Goal: Information Seeking & Learning: Learn about a topic

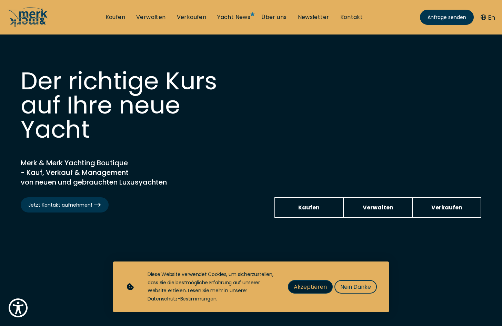
click at [308, 282] on span "Akzeptieren" at bounding box center [309, 286] width 33 height 9
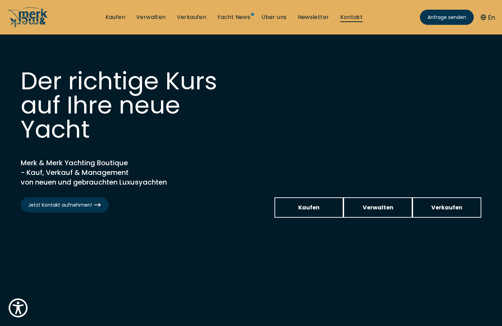
click at [352, 18] on link "Kontakt" at bounding box center [351, 17] width 23 height 8
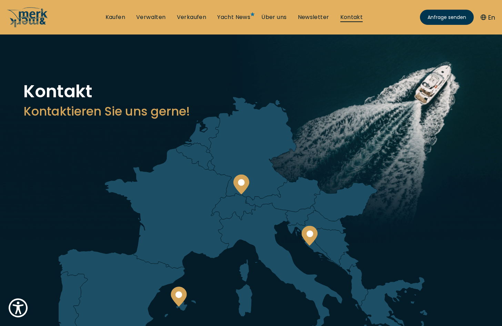
click at [352, 18] on link "Kontakt" at bounding box center [351, 17] width 23 height 8
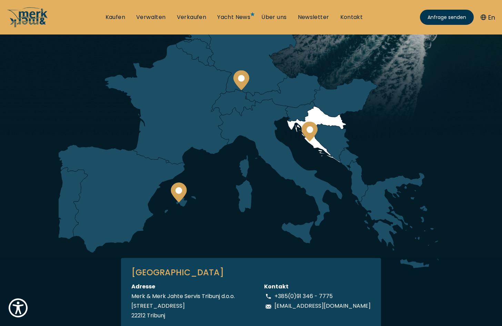
scroll to position [112, 0]
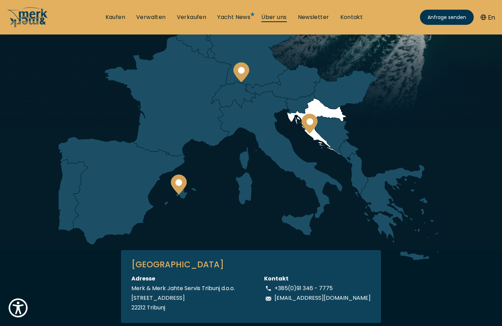
click at [279, 15] on link "Über uns" at bounding box center [273, 17] width 25 height 8
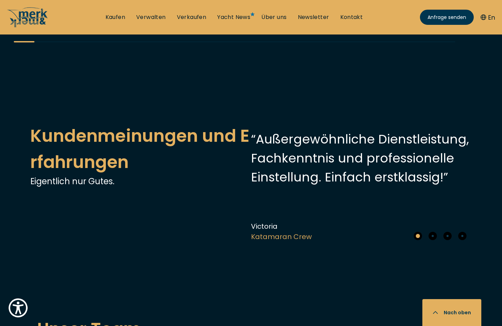
scroll to position [1481, 0]
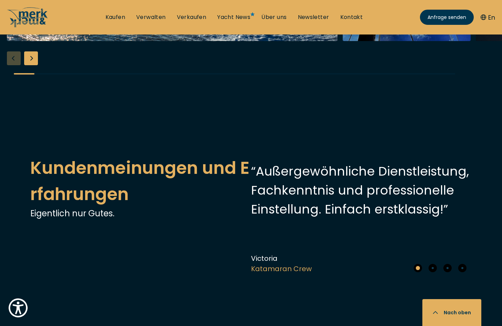
click at [30, 65] on div "Next slide" at bounding box center [31, 58] width 14 height 14
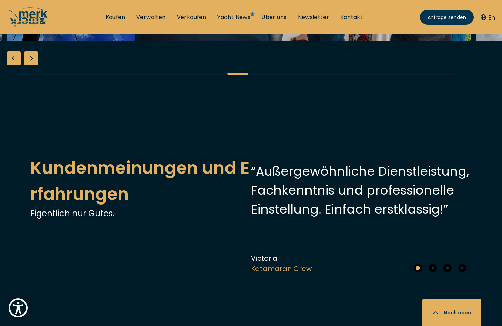
click at [30, 65] on div "Next slide" at bounding box center [31, 58] width 14 height 14
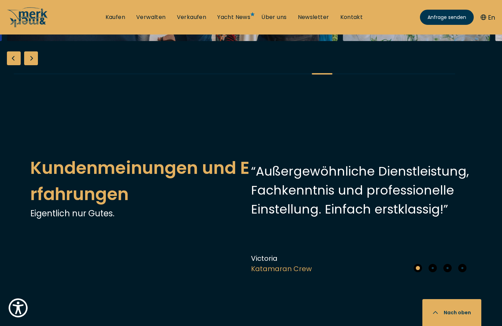
click at [30, 65] on div "Next slide" at bounding box center [31, 58] width 14 height 14
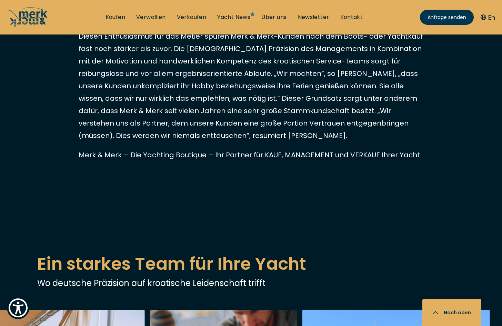
scroll to position [896, 0]
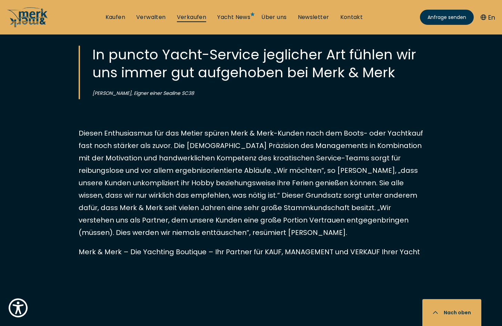
click at [199, 18] on link "Verkaufen" at bounding box center [192, 17] width 30 height 8
select select "sell"
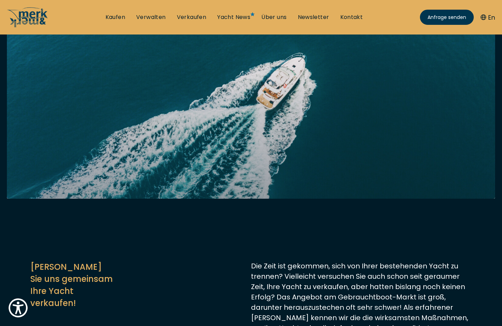
scroll to position [78, 0]
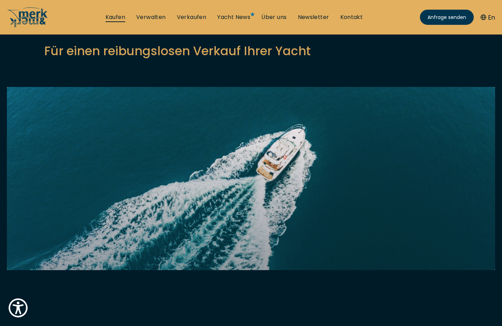
click at [113, 19] on link "Kaufen" at bounding box center [115, 17] width 20 height 8
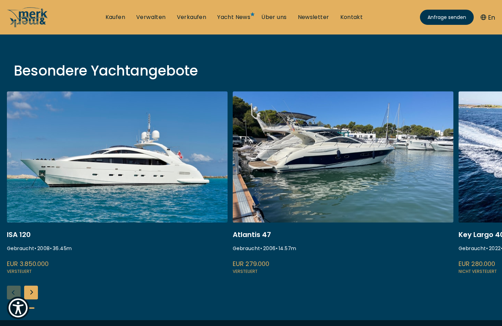
scroll to position [224, 0]
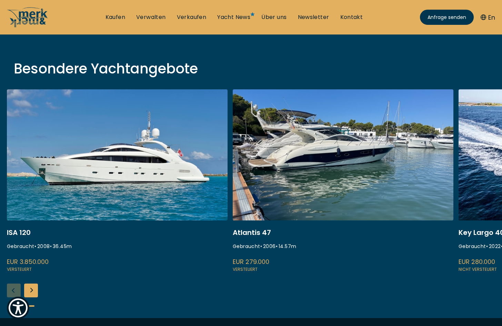
click at [33, 289] on div "Next slide" at bounding box center [31, 290] width 14 height 14
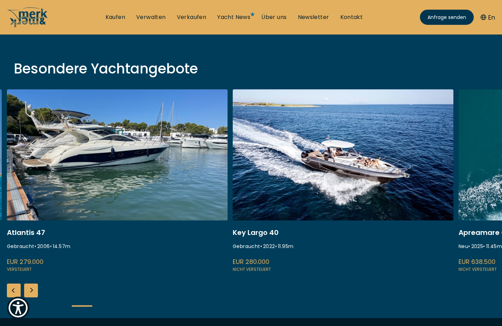
click at [31, 289] on div "Next slide" at bounding box center [31, 290] width 14 height 14
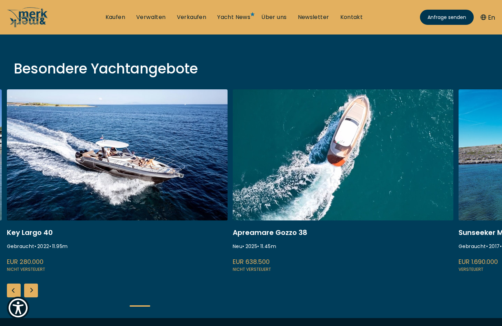
click at [31, 289] on div "Next slide" at bounding box center [31, 290] width 14 height 14
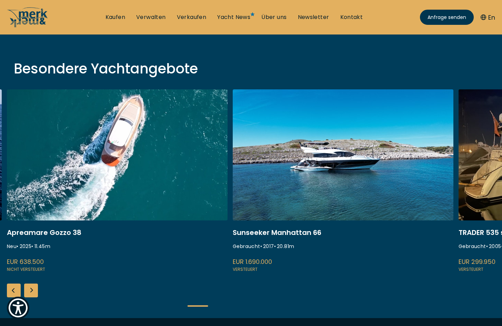
click at [31, 289] on div "Next slide" at bounding box center [31, 290] width 14 height 14
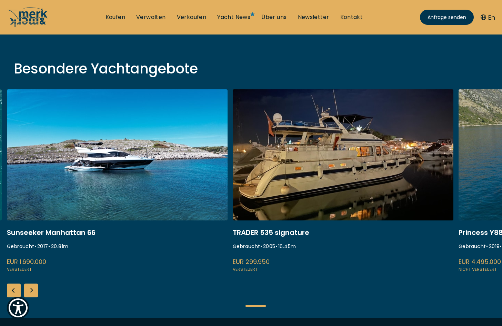
click at [31, 289] on div "Next slide" at bounding box center [31, 290] width 14 height 14
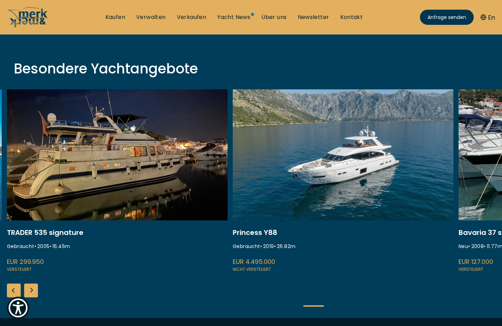
click at [31, 289] on div "Next slide" at bounding box center [31, 290] width 14 height 14
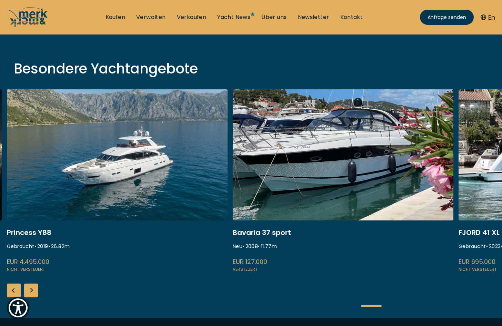
click at [31, 289] on div "Next slide" at bounding box center [31, 290] width 14 height 14
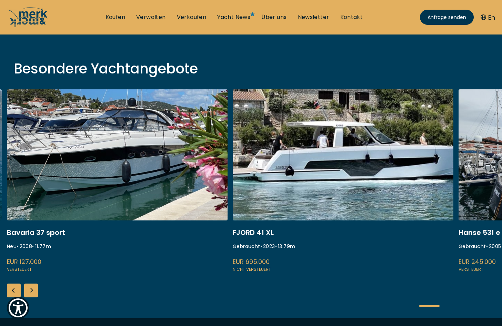
click at [31, 289] on div "Next slide" at bounding box center [31, 290] width 14 height 14
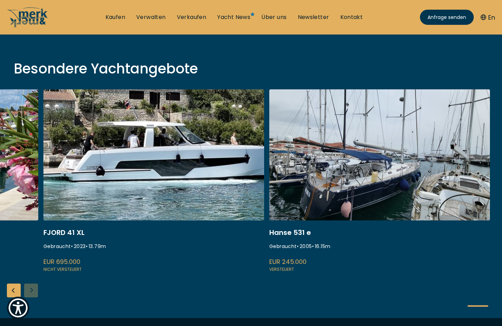
click at [31, 289] on div "ISA 120 Gebraucht • 2008 • 36.45 m EUR 3.850.000 Versteuert Atlantis 47 Gebrauc…" at bounding box center [251, 203] width 502 height 228
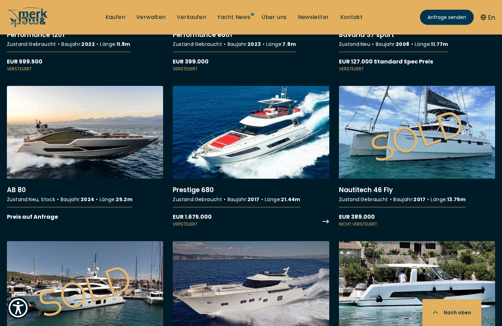
scroll to position [3169, 0]
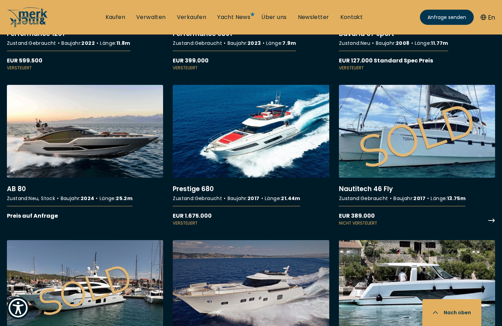
click at [399, 159] on link "More details about Nautitech 46 Fly" at bounding box center [417, 155] width 156 height 141
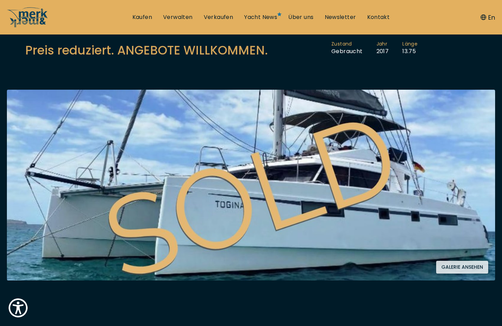
scroll to position [86, 0]
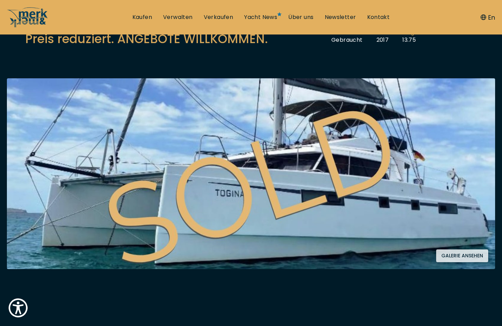
click at [463, 252] on button "Galerie ansehen" at bounding box center [462, 255] width 52 height 13
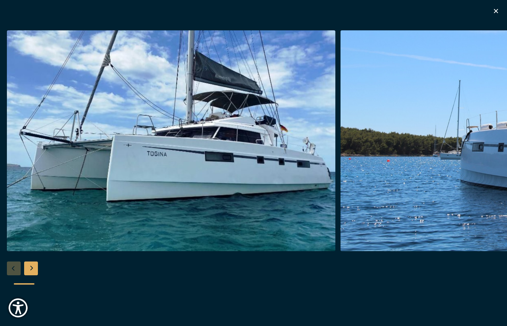
click at [29, 265] on div "Next slide" at bounding box center [31, 268] width 14 height 14
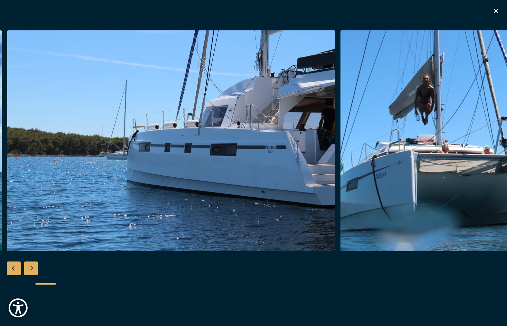
click at [29, 265] on div "Next slide" at bounding box center [31, 268] width 14 height 14
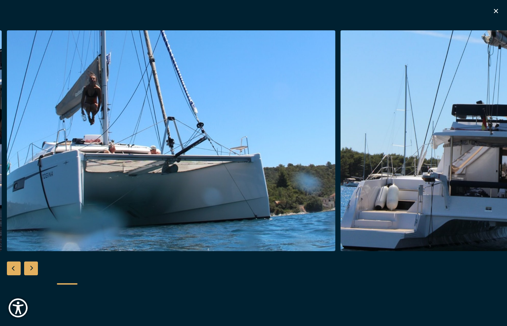
click at [29, 265] on div "Next slide" at bounding box center [31, 268] width 14 height 14
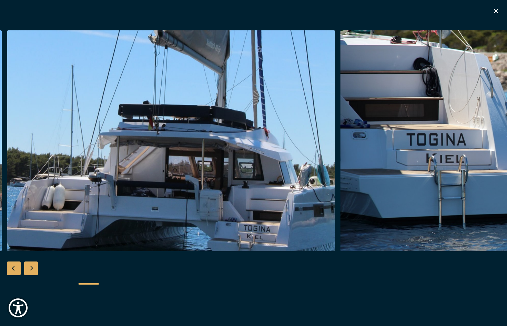
click at [29, 265] on div "Next slide" at bounding box center [31, 268] width 14 height 14
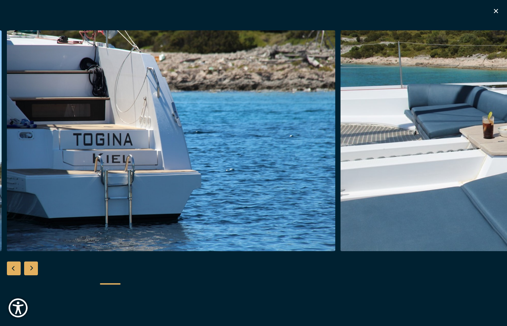
click at [29, 265] on div "Next slide" at bounding box center [31, 268] width 14 height 14
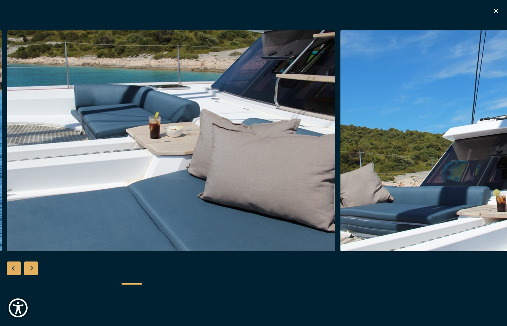
click at [29, 265] on div "Next slide" at bounding box center [31, 268] width 14 height 14
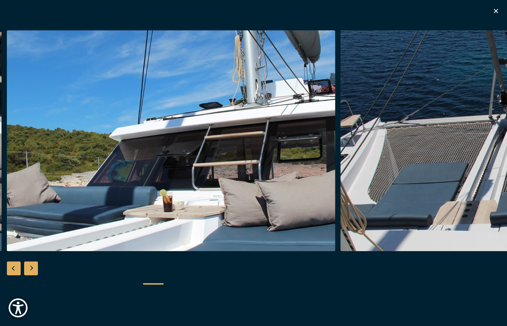
click at [29, 265] on div "Next slide" at bounding box center [31, 268] width 14 height 14
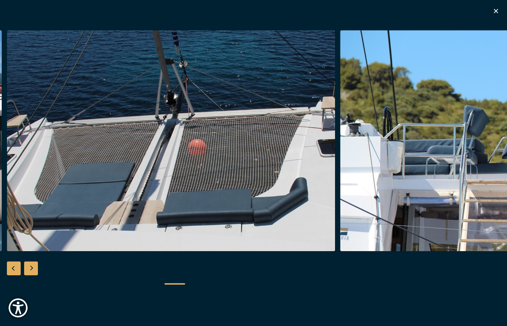
click at [29, 265] on div "Next slide" at bounding box center [31, 268] width 14 height 14
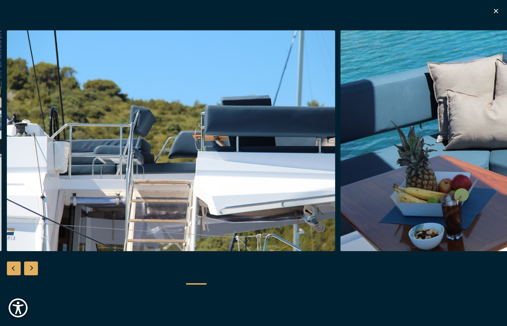
click at [29, 265] on div "Next slide" at bounding box center [31, 268] width 14 height 14
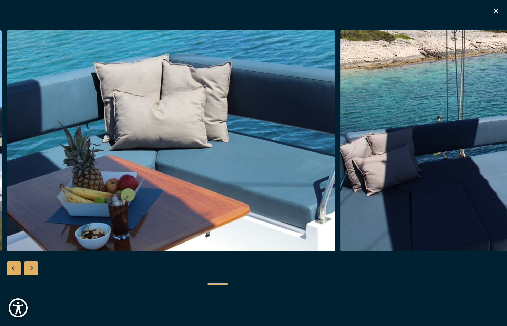
click at [29, 265] on div "Next slide" at bounding box center [31, 268] width 14 height 14
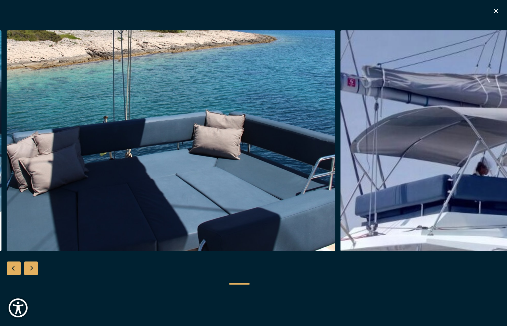
click at [29, 265] on div "Next slide" at bounding box center [31, 268] width 14 height 14
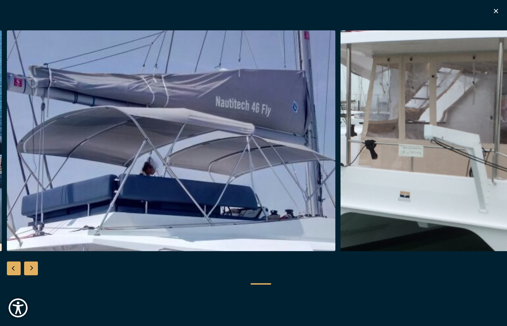
click at [29, 265] on div "Next slide" at bounding box center [31, 268] width 14 height 14
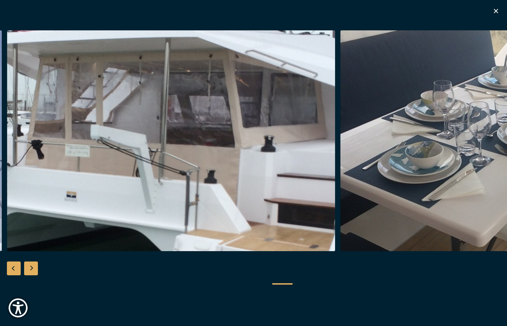
click at [29, 265] on div "Next slide" at bounding box center [31, 268] width 14 height 14
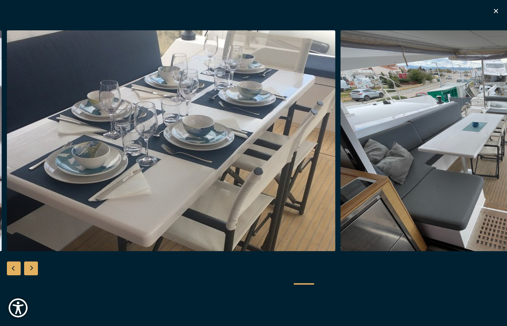
click at [29, 265] on div "Next slide" at bounding box center [31, 268] width 14 height 14
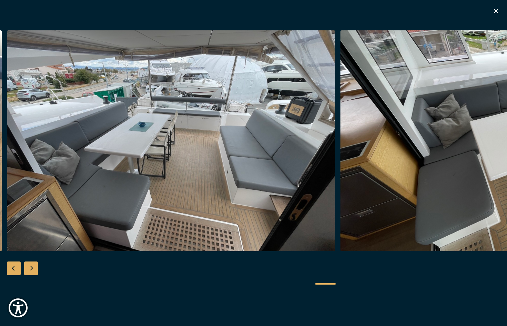
click at [29, 265] on div "Next slide" at bounding box center [31, 268] width 14 height 14
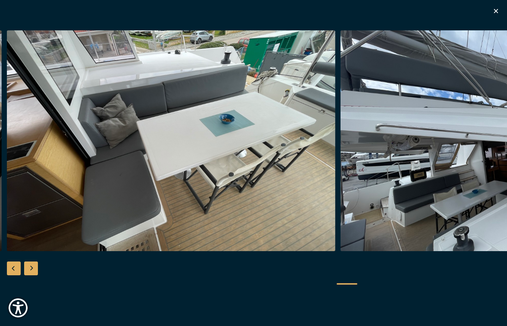
click at [29, 265] on div "Next slide" at bounding box center [31, 268] width 14 height 14
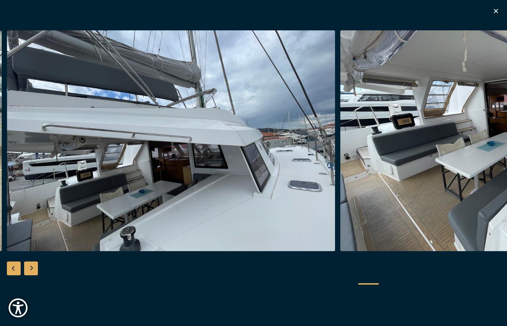
click at [28, 265] on div "Next slide" at bounding box center [31, 268] width 14 height 14
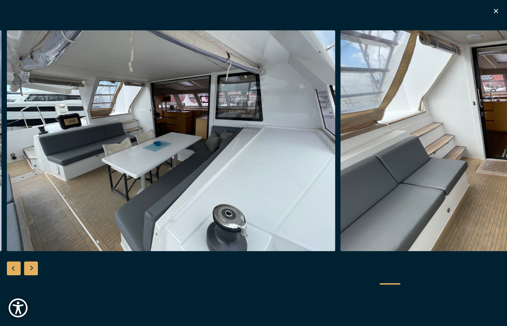
click at [28, 265] on div "Next slide" at bounding box center [31, 268] width 14 height 14
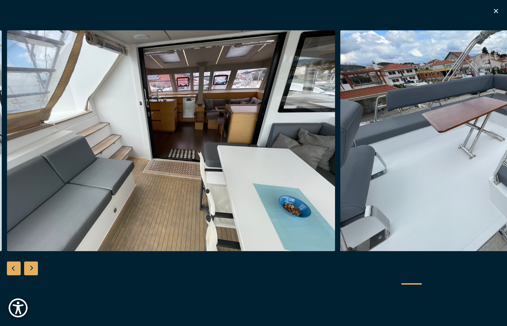
click at [28, 265] on div "Next slide" at bounding box center [31, 268] width 14 height 14
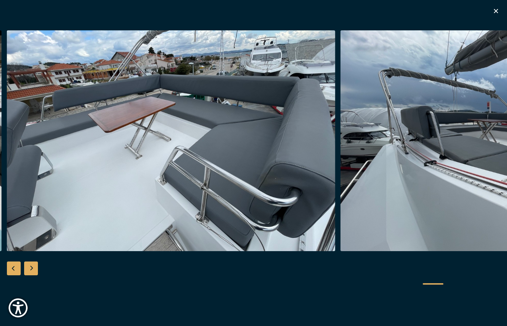
click at [28, 265] on div "Next slide" at bounding box center [31, 268] width 14 height 14
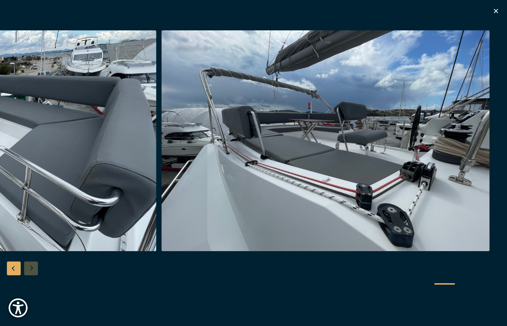
click at [28, 265] on div at bounding box center [253, 162] width 507 height 265
click at [495, 8] on icon "button" at bounding box center [496, 11] width 8 height 8
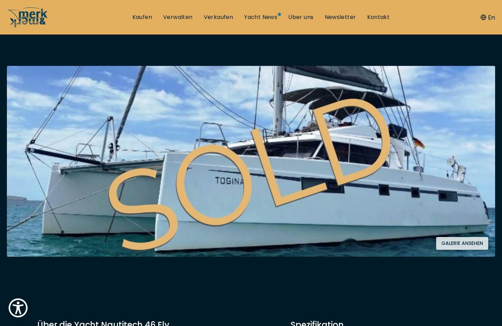
scroll to position [95, 0]
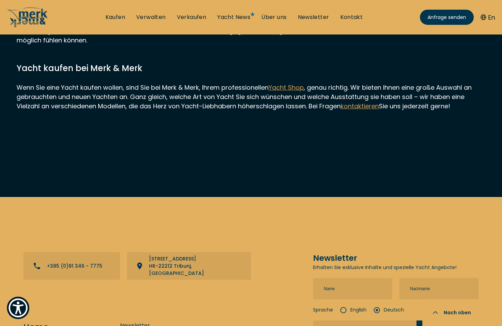
scroll to position [6948, 0]
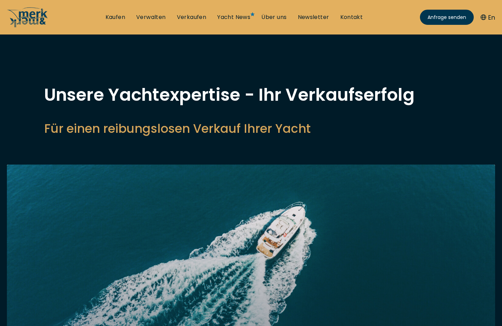
select select "sell"
